Goal: Task Accomplishment & Management: Manage account settings

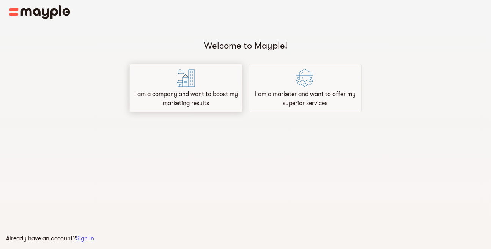
click at [230, 85] on div "I am a company and want to boost my marketing results" at bounding box center [185, 88] width 113 height 49
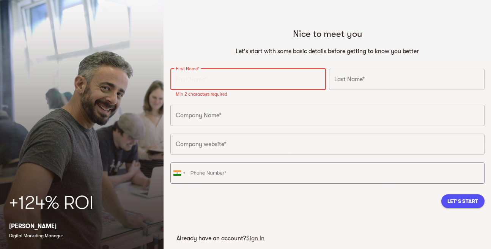
paste input "Baytech Recovery"
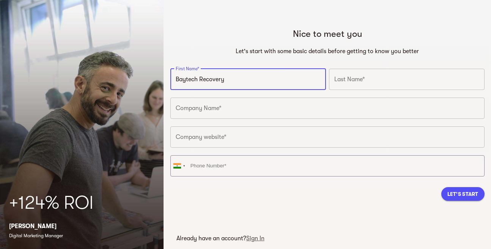
drag, startPoint x: 199, startPoint y: 81, endPoint x: 229, endPoint y: 80, distance: 30.0
click at [229, 80] on input "Baytech Recovery" at bounding box center [248, 79] width 156 height 21
type input "Baytech"
click at [337, 81] on input "text" at bounding box center [407, 79] width 156 height 21
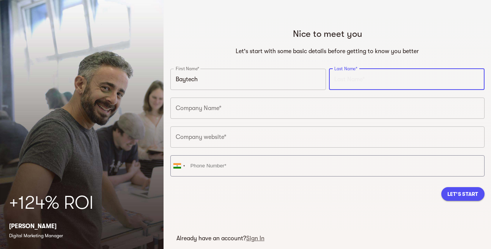
paste input "Recovery"
type input "Recovery"
click at [203, 111] on input "text" at bounding box center [327, 108] width 314 height 21
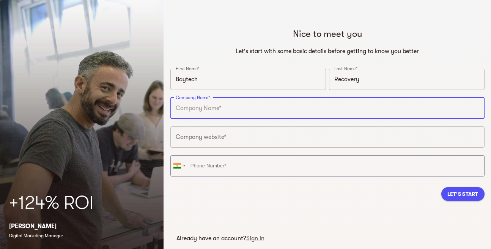
click at [191, 105] on input "text" at bounding box center [327, 108] width 314 height 21
paste input "Recovery"
click at [177, 108] on input "Recovery" at bounding box center [327, 108] width 314 height 21
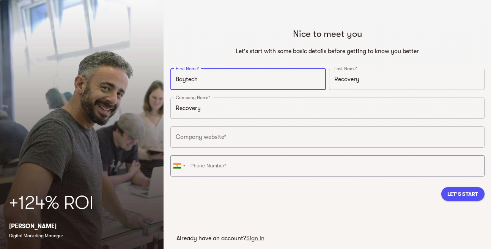
drag, startPoint x: 178, startPoint y: 77, endPoint x: 190, endPoint y: 77, distance: 12.2
click at [190, 77] on input "Baytech" at bounding box center [248, 79] width 156 height 21
drag, startPoint x: 172, startPoint y: 77, endPoint x: 206, endPoint y: 78, distance: 33.8
click at [206, 78] on input "Baytech" at bounding box center [248, 79] width 156 height 21
click at [178, 108] on input "Recovery" at bounding box center [327, 108] width 314 height 21
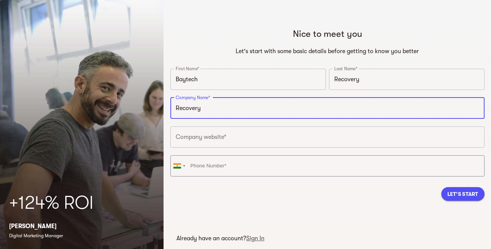
paste input "Baytech"
type input "Baytech Recovery"
click at [204, 140] on input "text" at bounding box center [327, 136] width 314 height 21
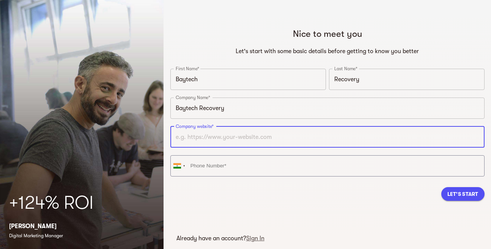
paste input "[EMAIL_ADDRESS][DOMAIN_NAME]"
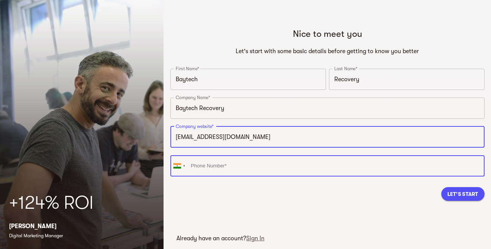
type input "[URL][DOMAIN_NAME]"
click at [211, 172] on input "tel" at bounding box center [327, 165] width 314 height 21
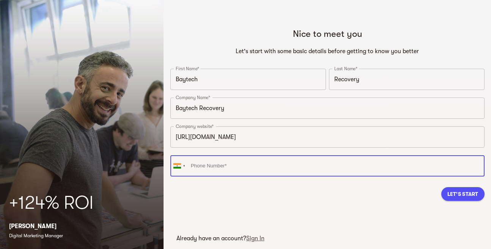
paste input "[PHONE_NUMBER]"
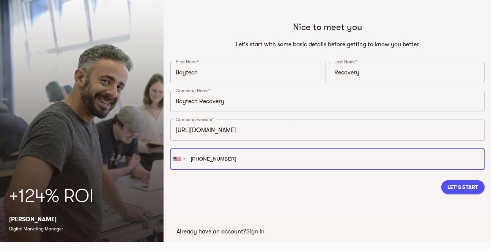
scroll to position [9, 0]
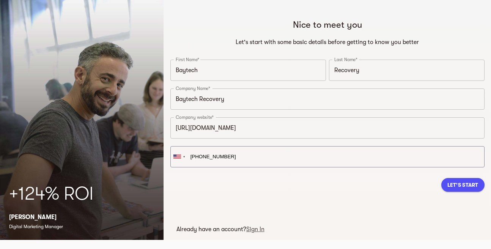
type input "[PHONE_NUMBER]"
click at [456, 189] on span "Let's Start" at bounding box center [463, 184] width 31 height 9
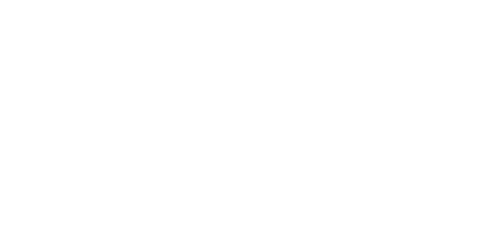
scroll to position [7, 0]
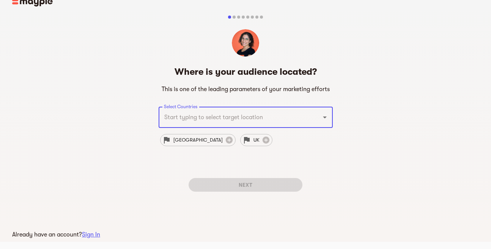
click at [211, 122] on input "Select Countries" at bounding box center [235, 117] width 146 height 14
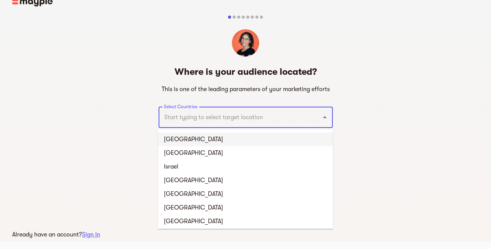
click at [206, 142] on li "[GEOGRAPHIC_DATA]" at bounding box center [245, 140] width 175 height 14
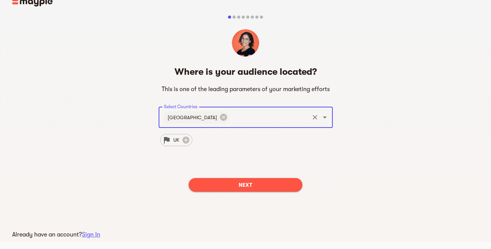
click at [226, 187] on span "Next" at bounding box center [246, 184] width 102 height 9
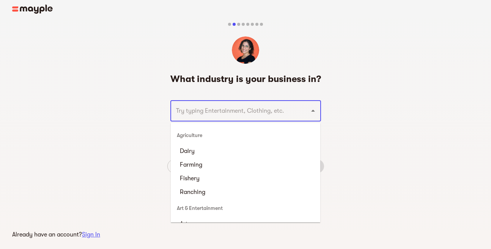
click at [202, 114] on input "text" at bounding box center [235, 111] width 123 height 14
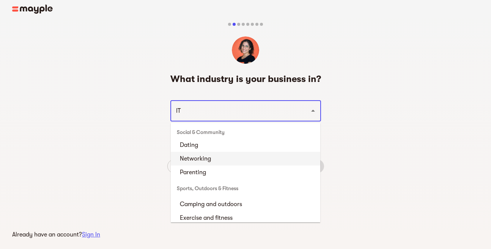
scroll to position [476, 0]
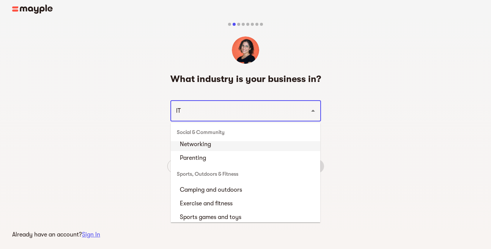
click at [188, 145] on li "Networking" at bounding box center [246, 144] width 150 height 14
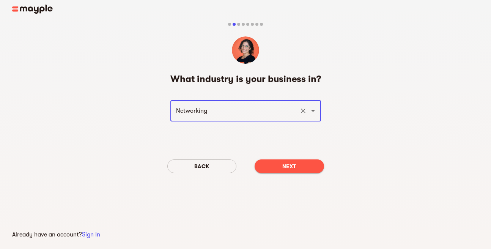
type input "Networking"
click at [269, 167] on span "Next" at bounding box center [289, 166] width 57 height 9
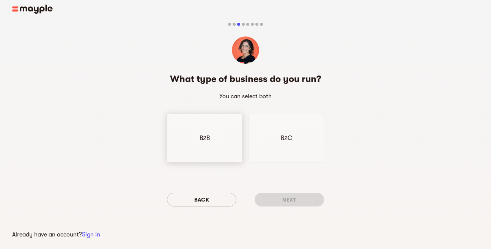
click at [189, 143] on div "B2B" at bounding box center [205, 138] width 76 height 49
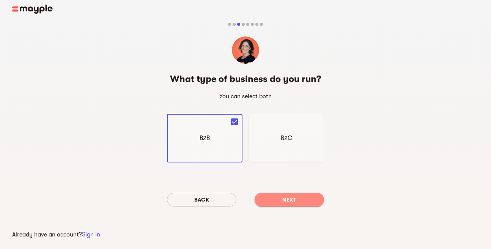
click at [281, 199] on span "Next" at bounding box center [289, 199] width 57 height 9
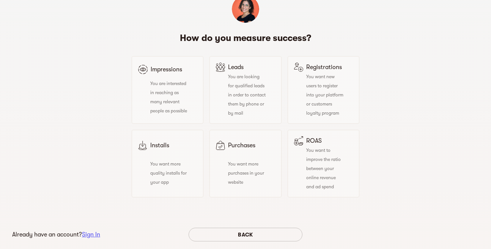
scroll to position [0, 0]
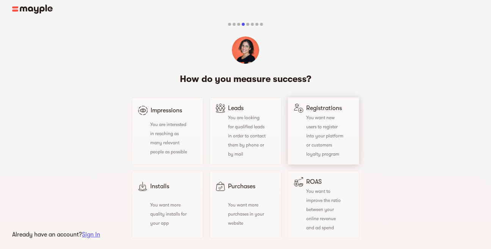
click at [306, 131] on div "You want new users to register into your platform or customers loyalty program" at bounding box center [319, 136] width 50 height 46
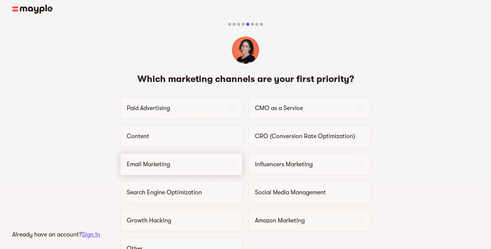
scroll to position [87, 0]
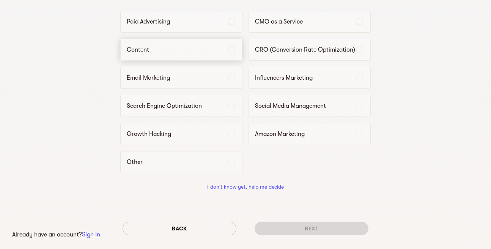
click at [166, 49] on p "Content" at bounding box center [177, 49] width 100 height 9
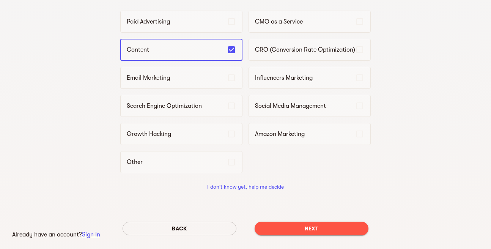
click at [306, 230] on span "Next" at bounding box center [312, 228] width 102 height 9
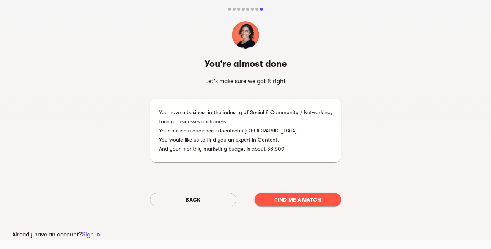
scroll to position [0, 0]
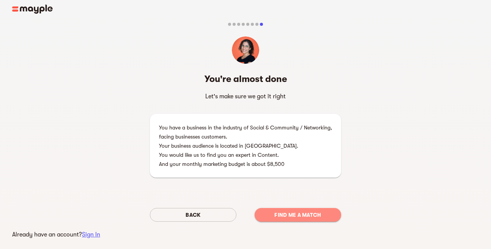
click at [300, 214] on span "Find me a match" at bounding box center [298, 214] width 74 height 9
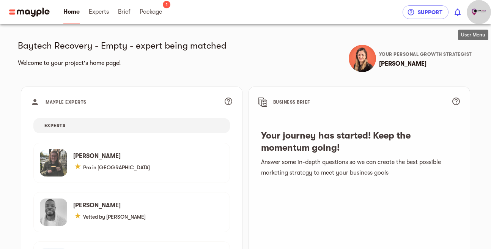
click at [478, 13] on img "button" at bounding box center [479, 12] width 15 height 15
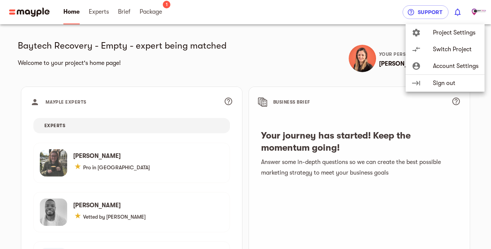
click at [443, 71] on li "account_circle Account Settings" at bounding box center [445, 66] width 79 height 17
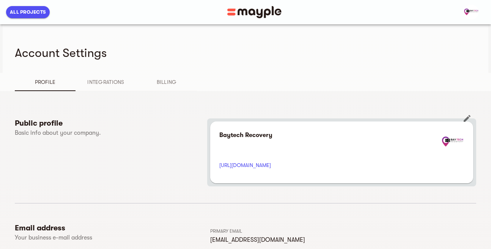
click at [469, 119] on icon "button" at bounding box center [467, 118] width 9 height 9
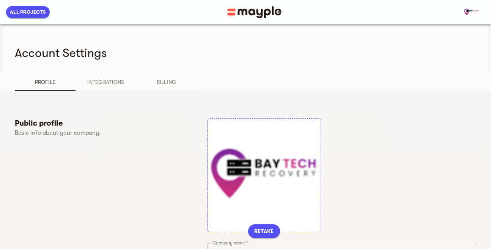
scroll to position [130, 0]
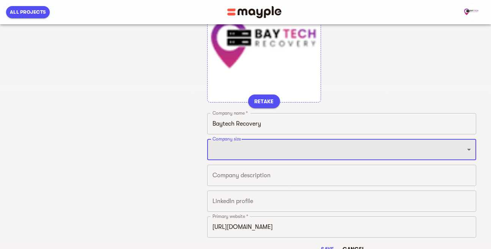
click at [207, 139] on select "Just 1 From 2 to 5 From 6 to 10 From 11 to 25 From 26 to 49 From 50 to 199 From…" at bounding box center [341, 149] width 269 height 21
select select "FROM_200_TO_499"
click option "From 200 to 499" at bounding box center [0, 0] width 0 height 0
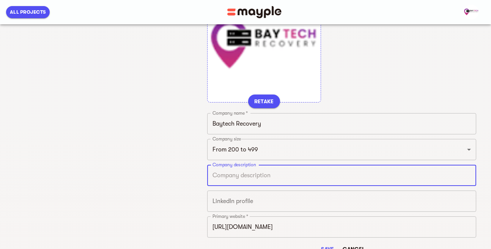
click at [247, 179] on textarea at bounding box center [342, 175] width 259 height 7
paste textarea "Baytech Recovery specializes in delivering comprehensive ITAD solutions offerin…"
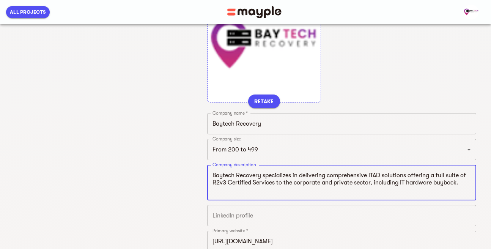
click at [464, 186] on textarea "Baytech Recovery specializes in delivering comprehensive ITAD solutions offerin…" at bounding box center [342, 183] width 259 height 22
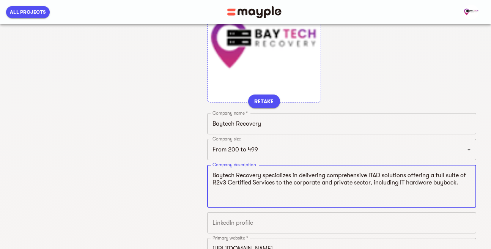
paste textarea "[URL][DOMAIN_NAME]"
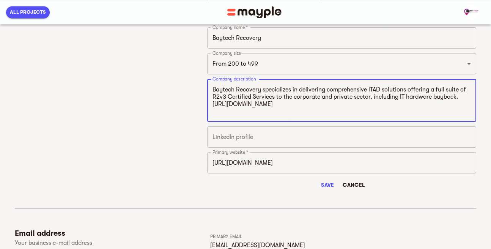
scroll to position [216, 0]
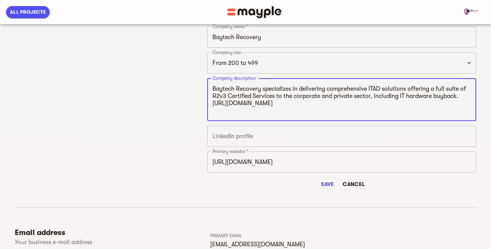
type textarea "Baytech Recovery specializes in delivering comprehensive ITAD solutions offerin…"
click at [232, 133] on input "text" at bounding box center [341, 136] width 269 height 21
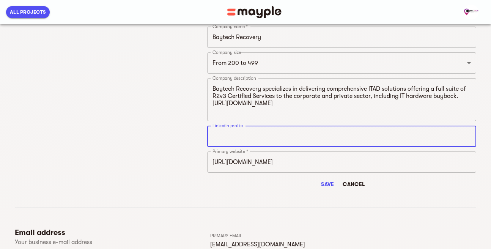
paste input "[URL][DOMAIN_NAME]"
type input "[URL][DOMAIN_NAME]"
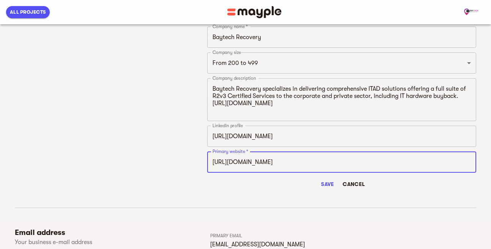
click at [271, 165] on input "[URL][DOMAIN_NAME]" at bounding box center [341, 162] width 269 height 21
drag, startPoint x: 256, startPoint y: 164, endPoint x: 205, endPoint y: 159, distance: 51.1
click at [207, 159] on input "[URL][DOMAIN_NAME]" at bounding box center [341, 162] width 269 height 21
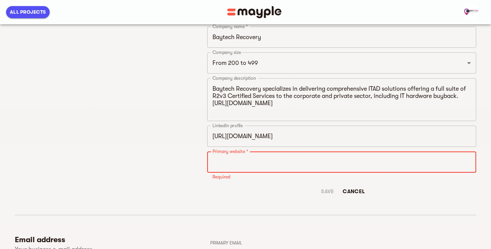
paste input "[URL][DOMAIN_NAME]"
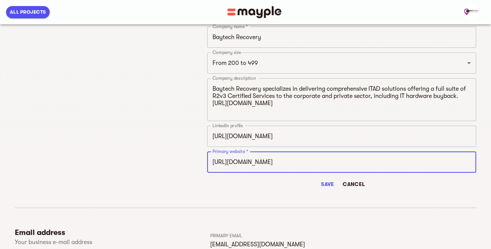
type input "[URL][DOMAIN_NAME]"
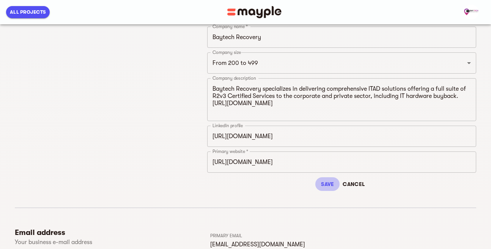
click at [325, 182] on span "Save" at bounding box center [328, 184] width 18 height 9
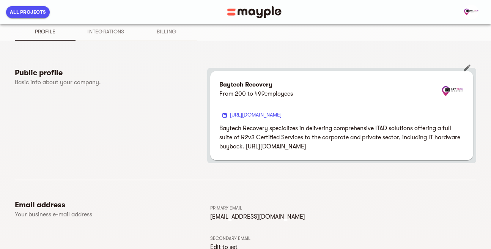
scroll to position [0, 0]
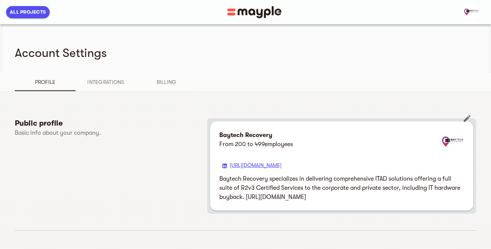
click at [282, 165] on link "[URL][DOMAIN_NAME]" at bounding box center [256, 165] width 52 height 6
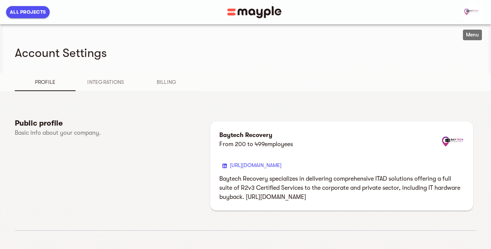
click at [473, 8] on img "button" at bounding box center [471, 12] width 15 height 15
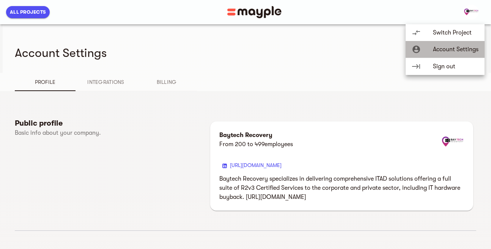
click at [449, 55] on li "account_circle Account Settings" at bounding box center [445, 49] width 79 height 17
click at [289, 68] on div at bounding box center [245, 124] width 491 height 249
